Goal: Information Seeking & Learning: Learn about a topic

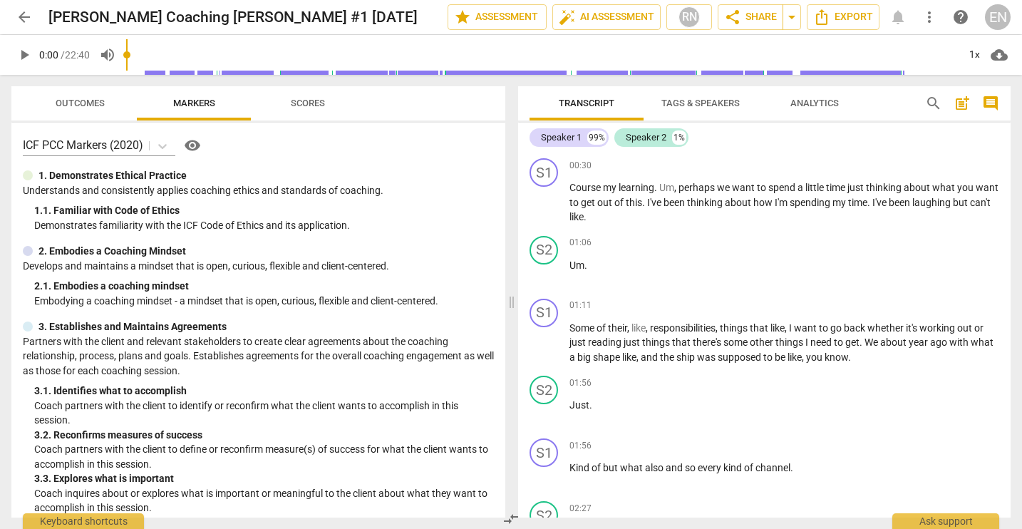
scroll to position [499, 0]
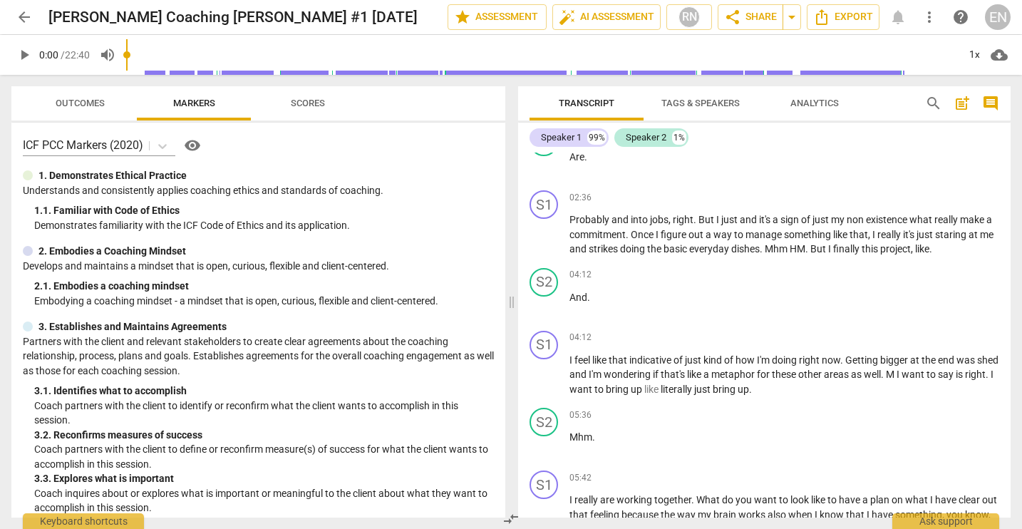
click at [29, 21] on span "arrow_back" at bounding box center [24, 17] width 17 height 17
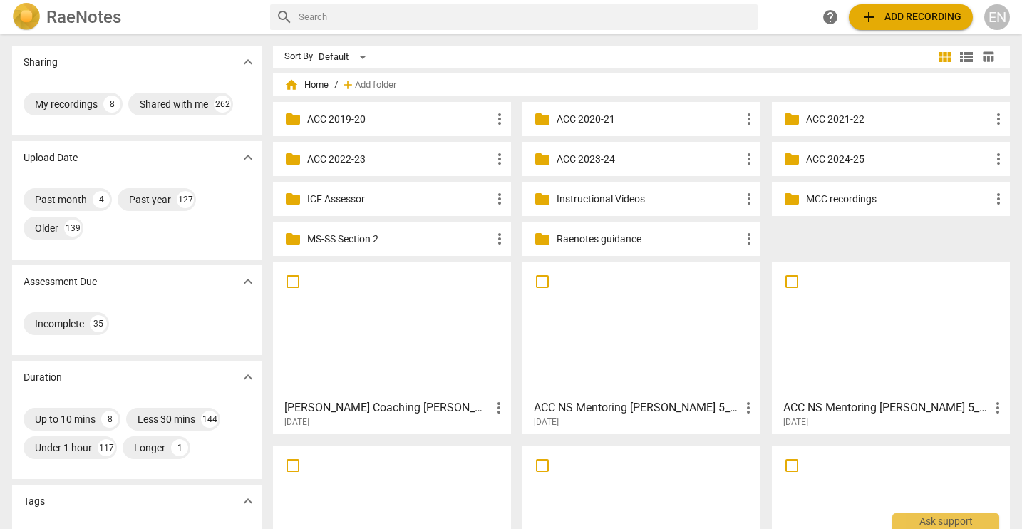
click at [341, 22] on input "text" at bounding box center [525, 17] width 453 height 23
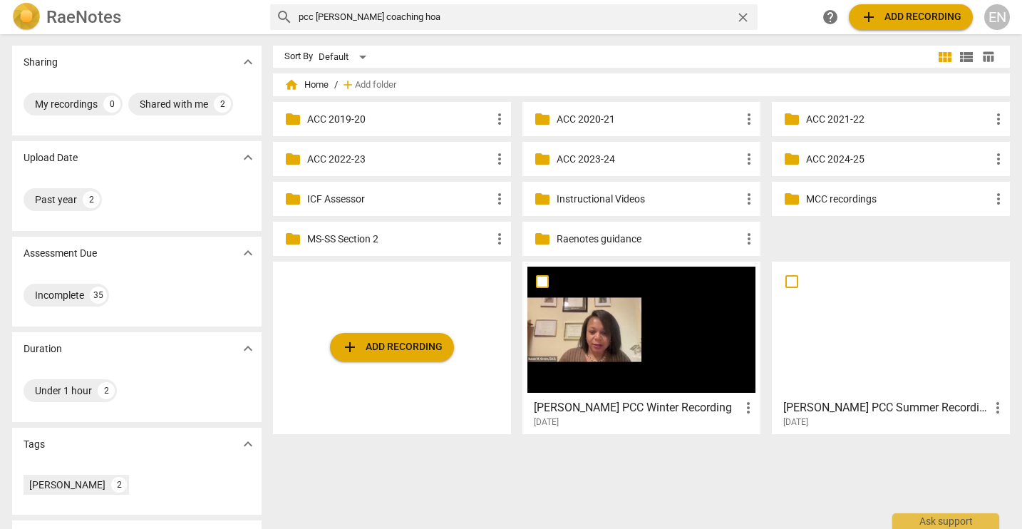
type input "pcc susan coaching hoa"
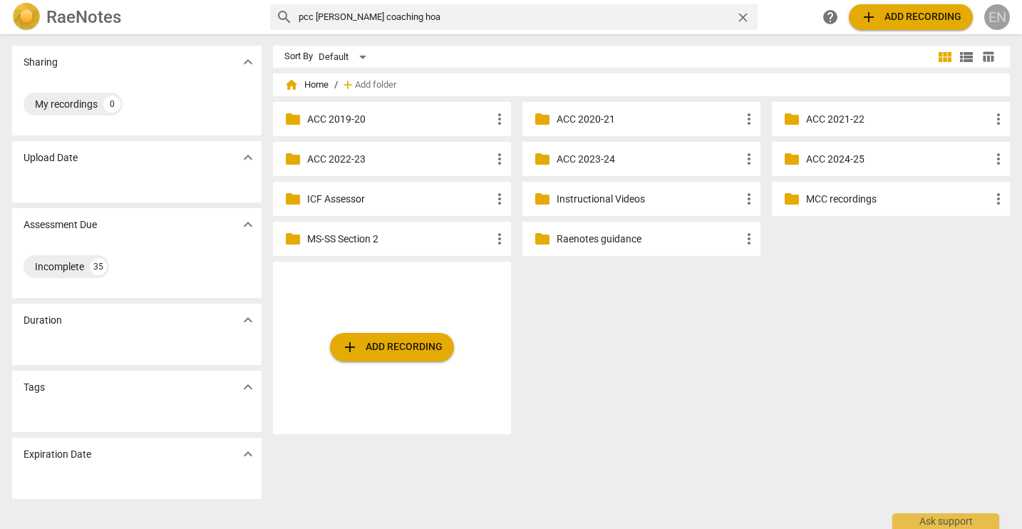
click at [993, 14] on div "EN" at bounding box center [997, 17] width 26 height 26
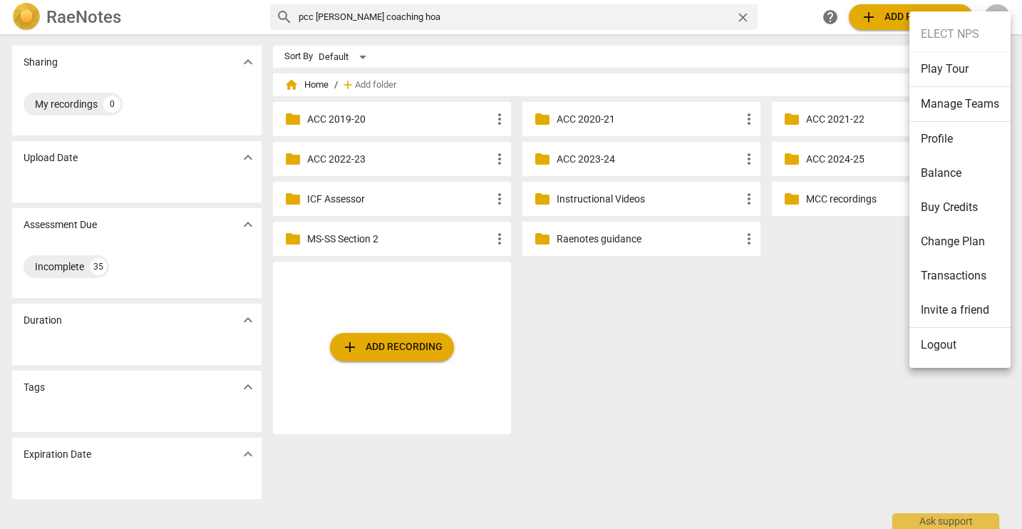
click at [939, 341] on li "Logout" at bounding box center [960, 345] width 101 height 34
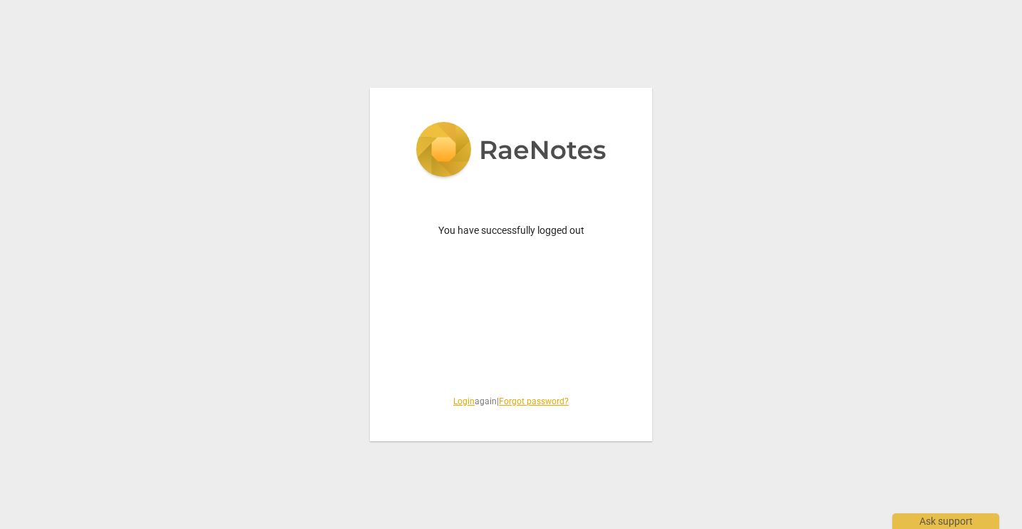
click at [460, 400] on link "Login" at bounding box center [463, 401] width 21 height 10
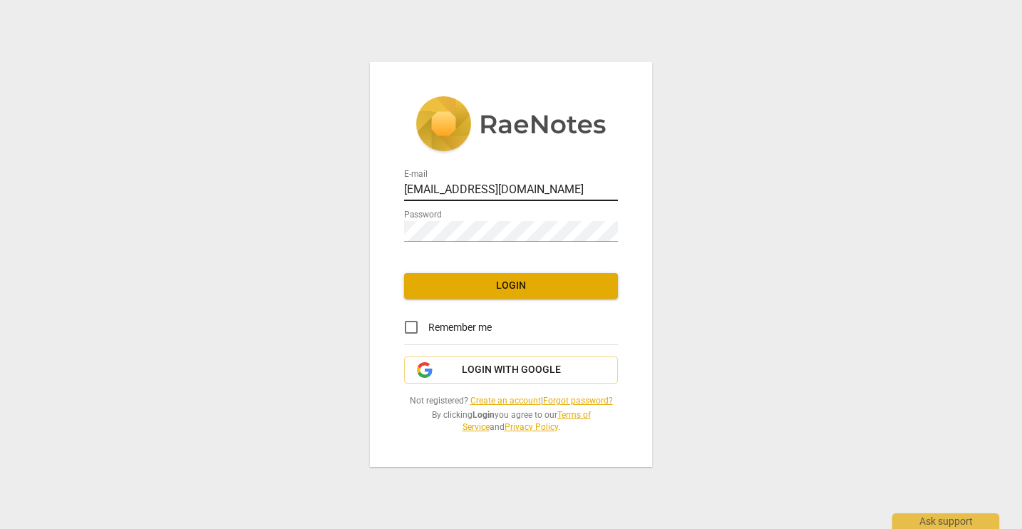
click at [431, 184] on input "nycdoenps@gmail.com" at bounding box center [511, 190] width 214 height 21
type input "edoticohen@schools.nyc.gov"
click at [518, 294] on button "Login" at bounding box center [511, 286] width 214 height 26
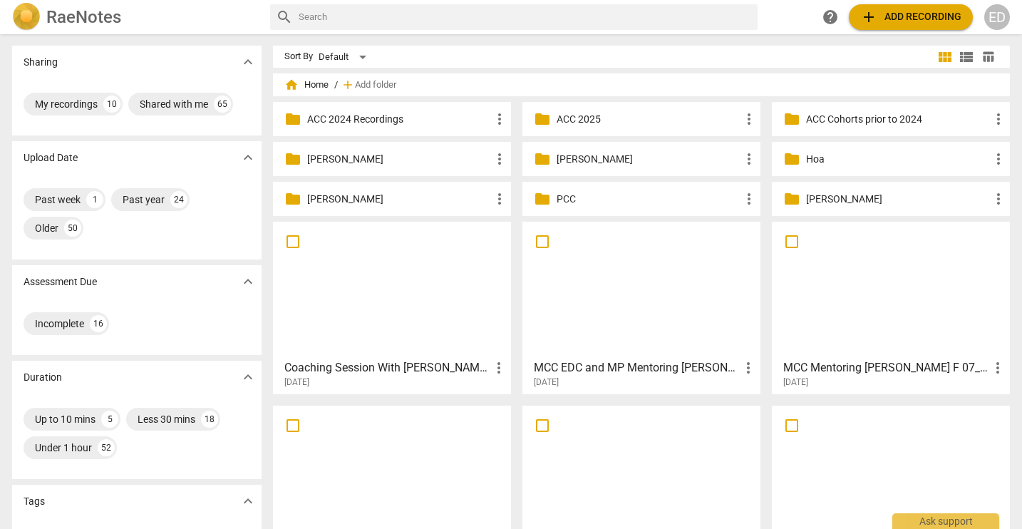
click at [341, 22] on input "text" at bounding box center [525, 17] width 453 height 23
type input "pcc susan hoa"
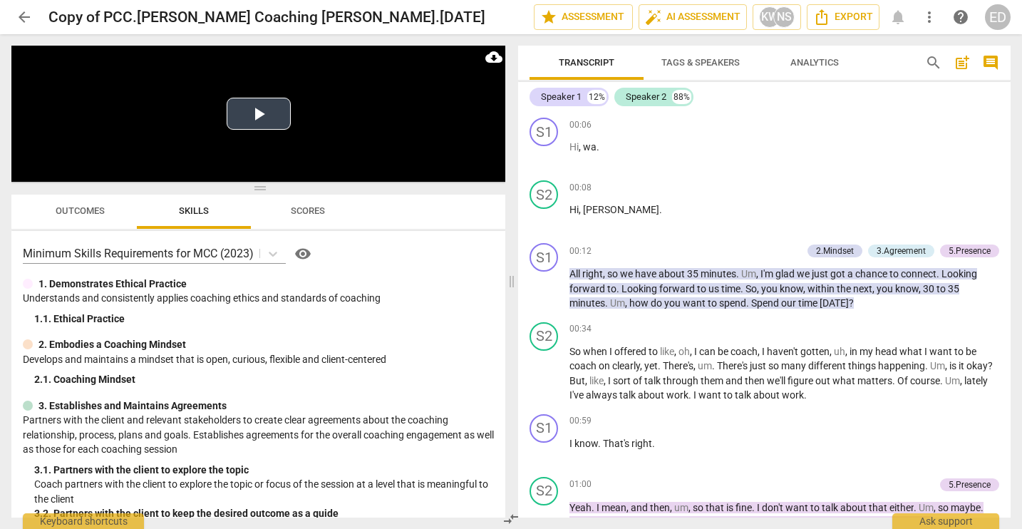
click at [267, 111] on button "Play Video" at bounding box center [259, 114] width 64 height 32
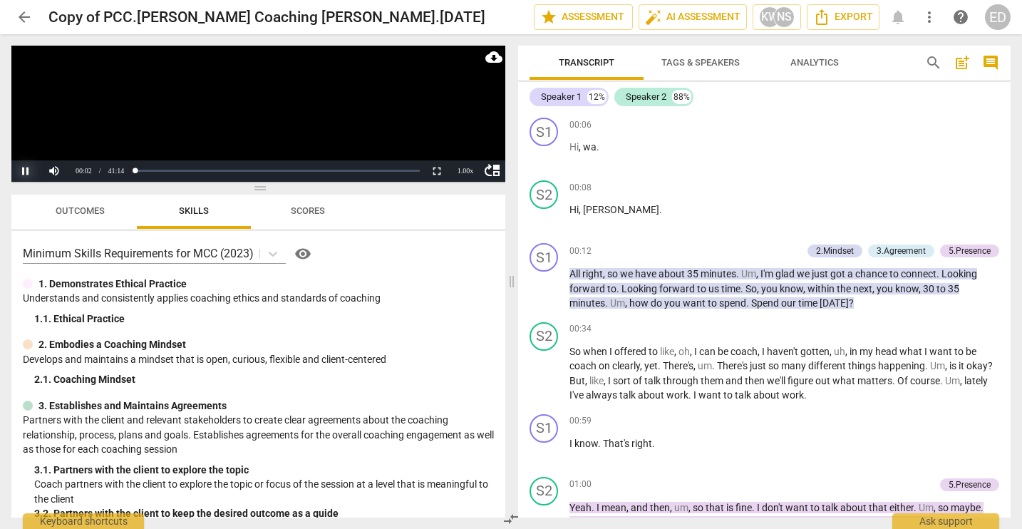
click at [28, 166] on button "Pause" at bounding box center [25, 170] width 29 height 21
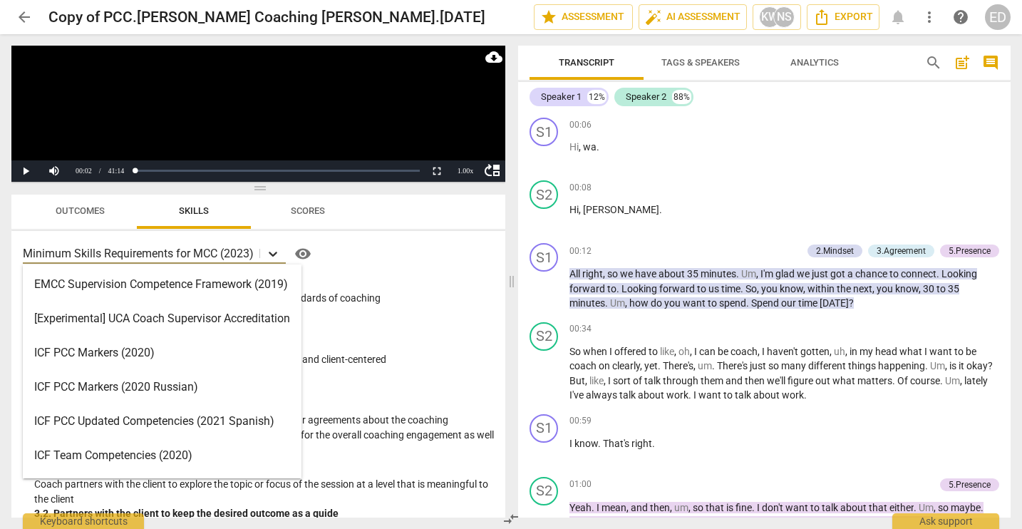
click at [278, 254] on icon at bounding box center [273, 254] width 14 height 14
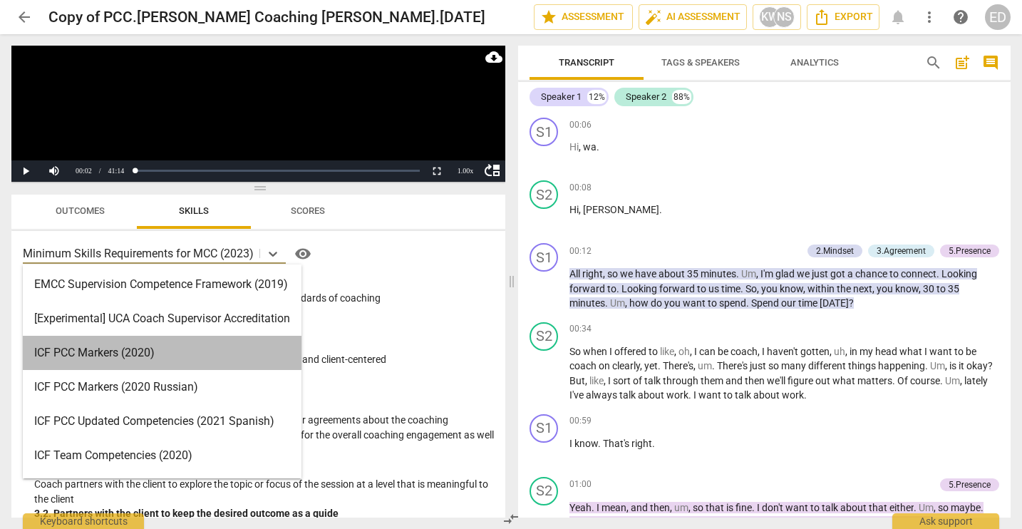
click at [210, 346] on div "ICF PCC Markers (2020)" at bounding box center [162, 353] width 279 height 34
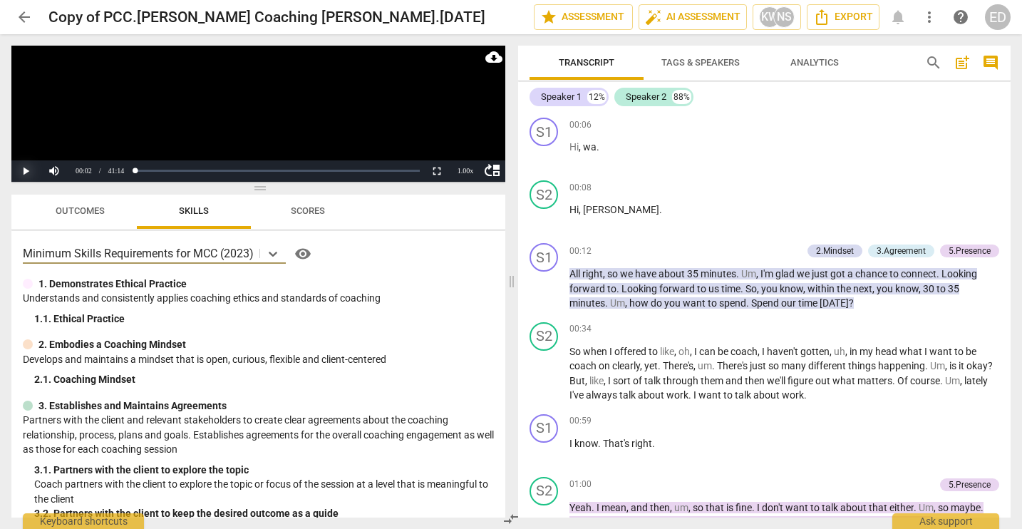
click at [27, 167] on button "Play" at bounding box center [25, 170] width 29 height 21
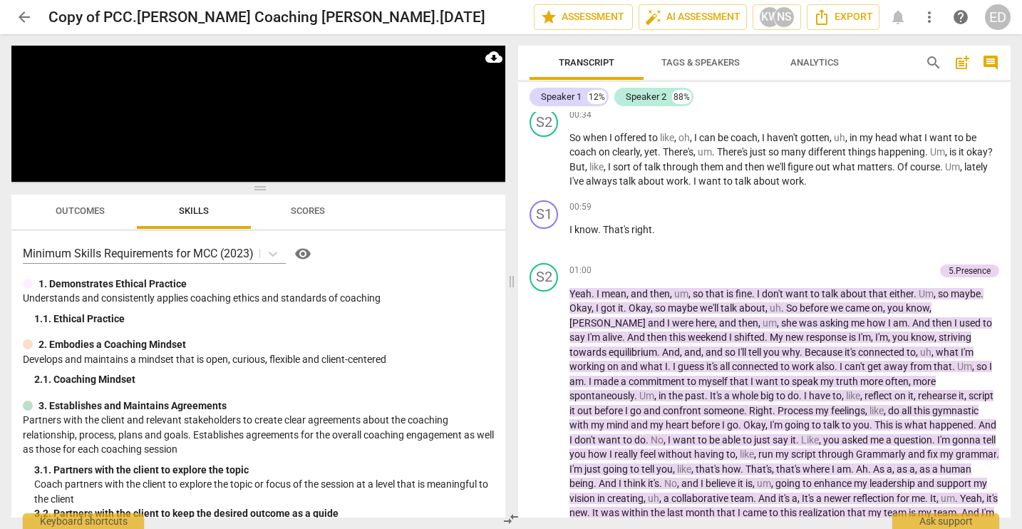
scroll to position [71, 0]
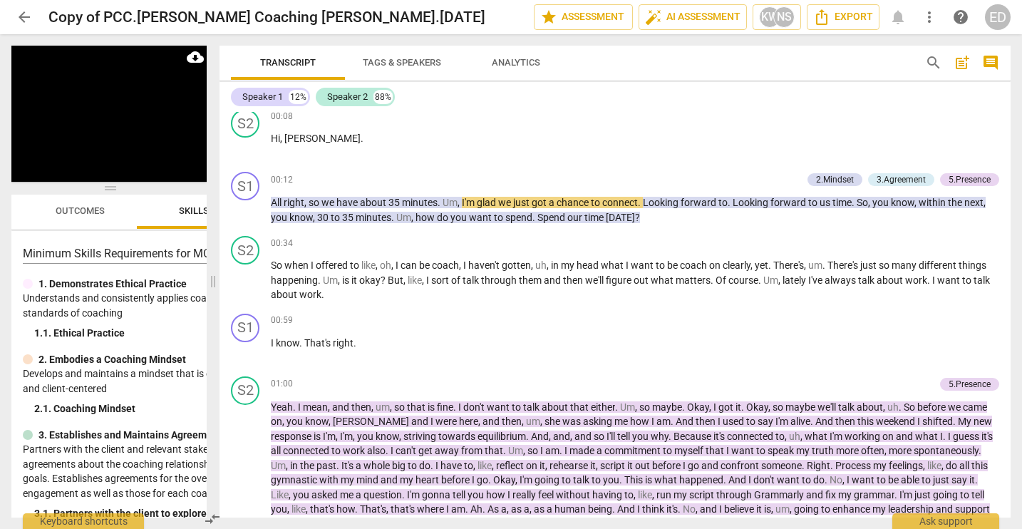
drag, startPoint x: 511, startPoint y: 282, endPoint x: 212, endPoint y: 289, distance: 298.7
click at [212, 289] on span at bounding box center [213, 281] width 9 height 495
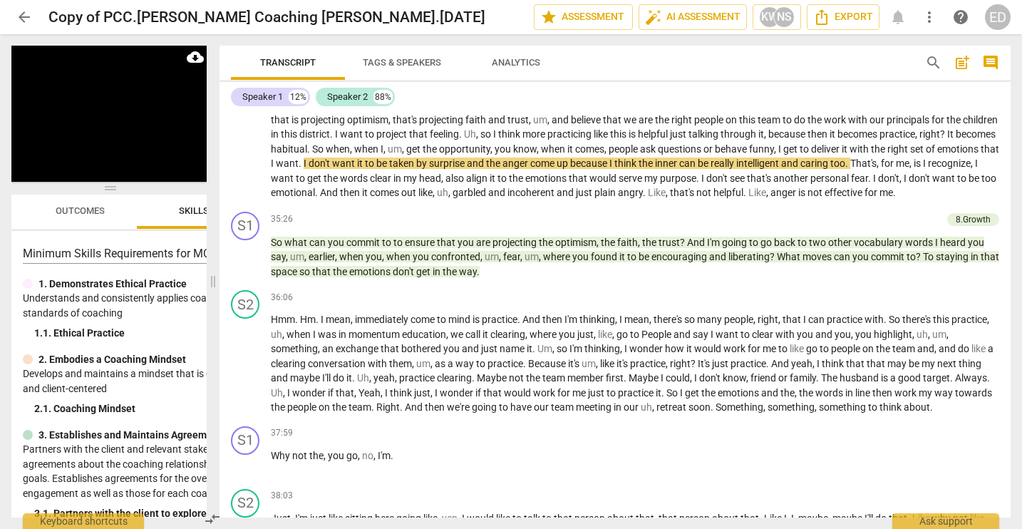
scroll to position [4124, 0]
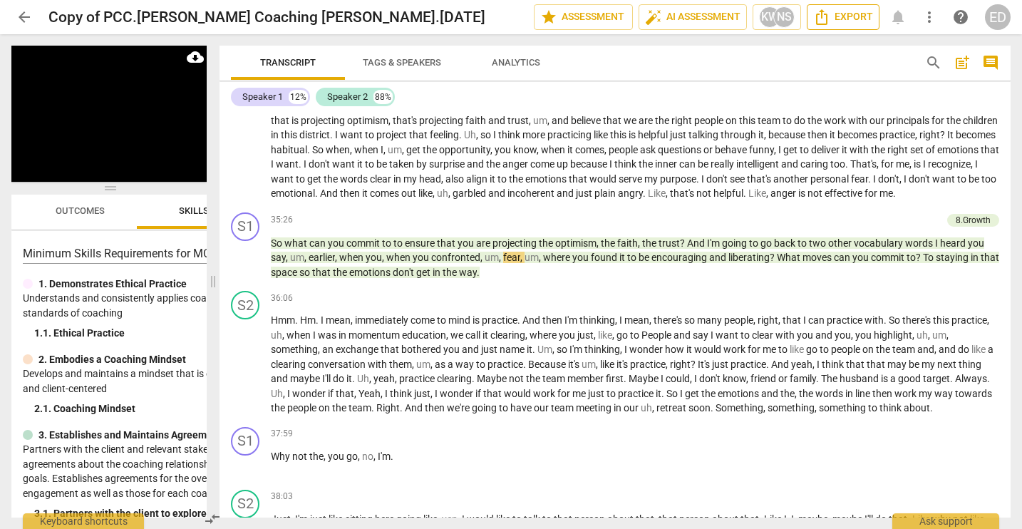
click at [838, 19] on span "Export" at bounding box center [843, 17] width 60 height 17
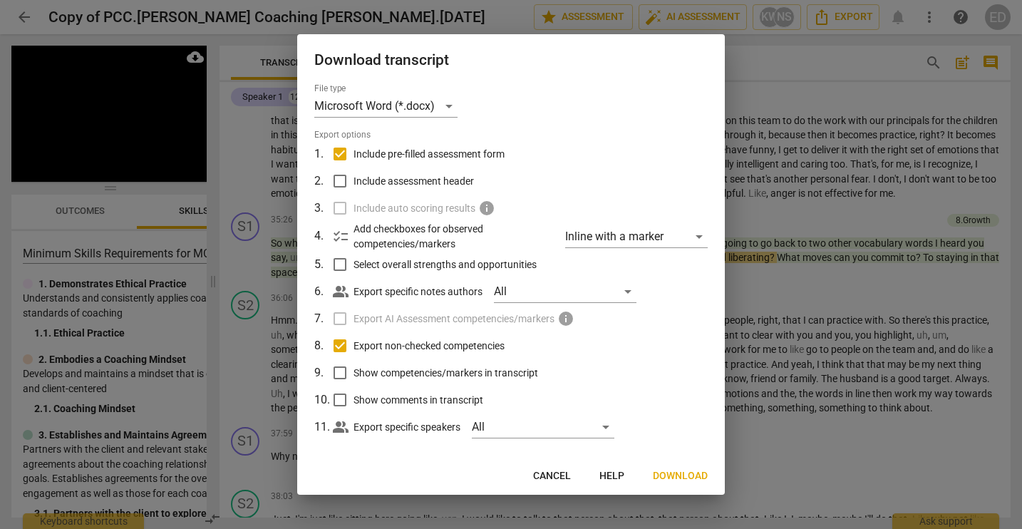
click at [562, 468] on button "Cancel" at bounding box center [552, 476] width 61 height 26
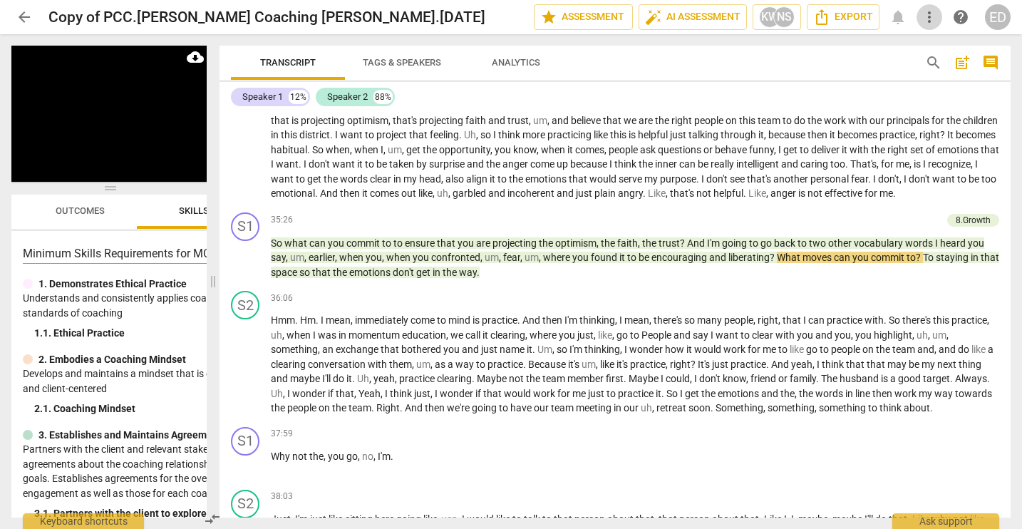
click at [927, 18] on span "more_vert" at bounding box center [929, 17] width 17 height 17
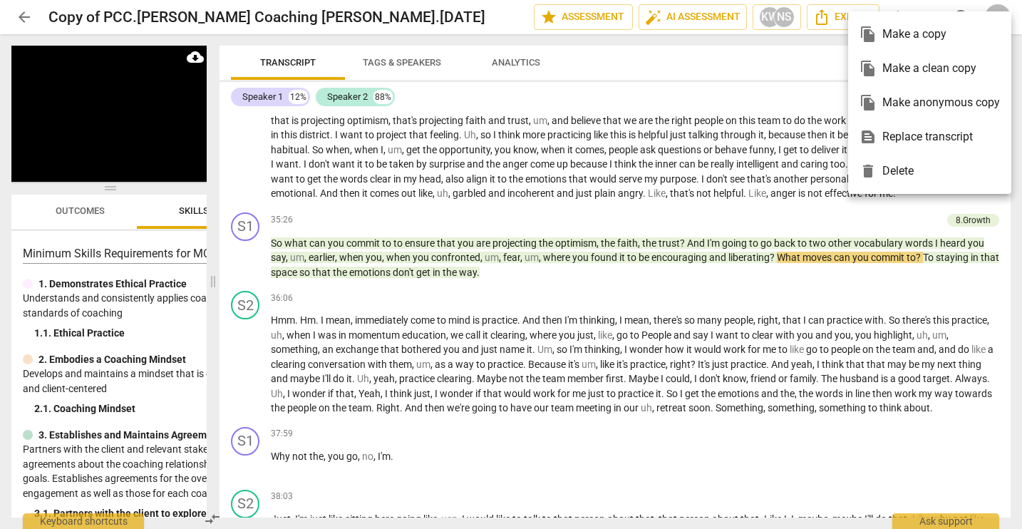
click at [694, 72] on div at bounding box center [511, 264] width 1022 height 529
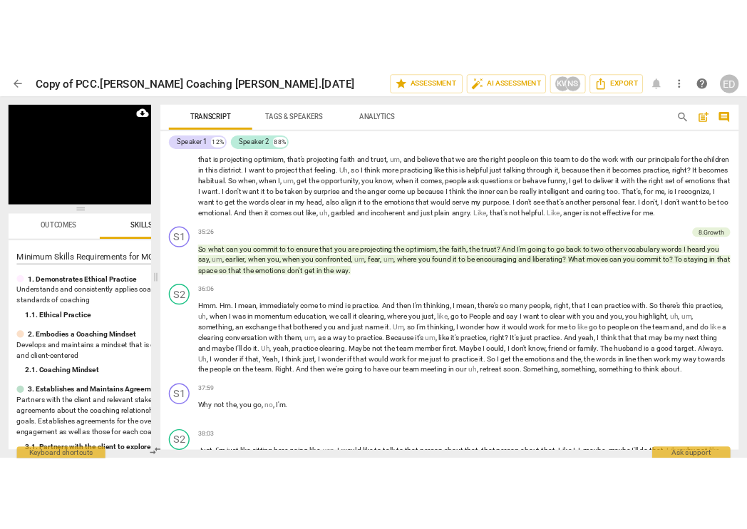
scroll to position [4568, 0]
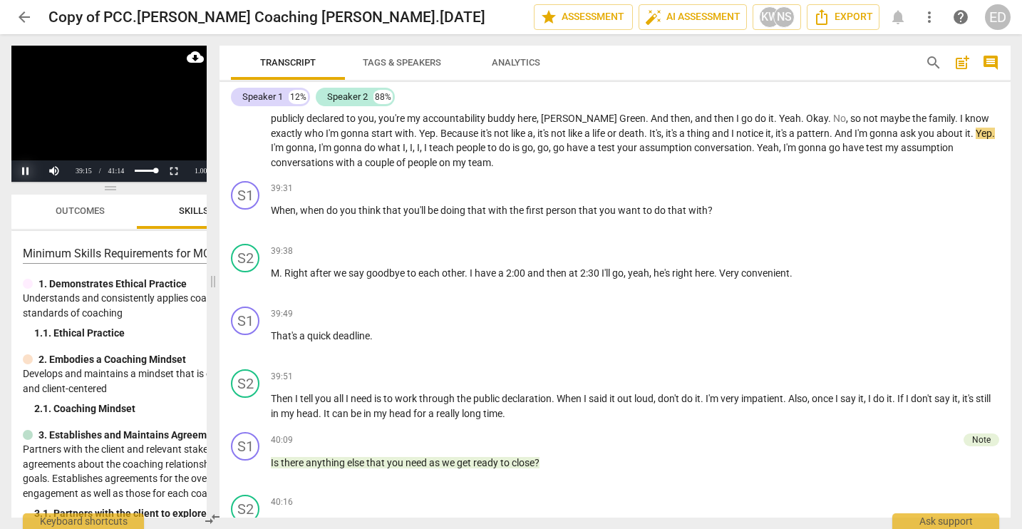
click at [26, 173] on button "Pause" at bounding box center [25, 170] width 29 height 21
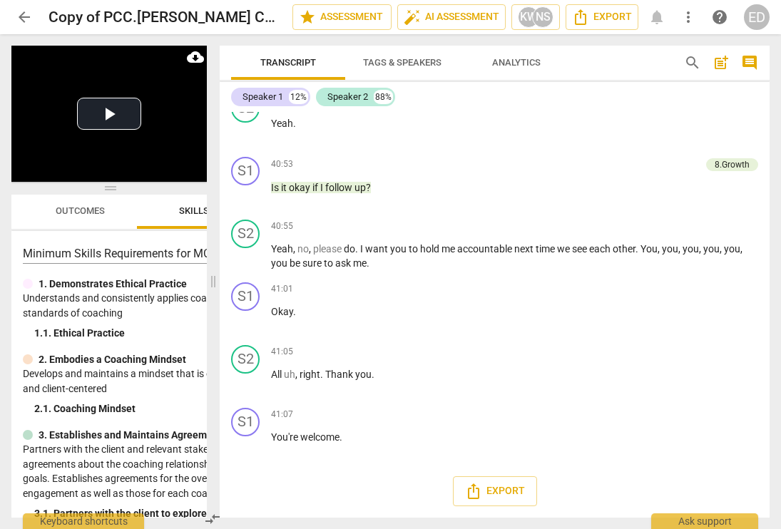
scroll to position [5797, 0]
